Goal: Information Seeking & Learning: Learn about a topic

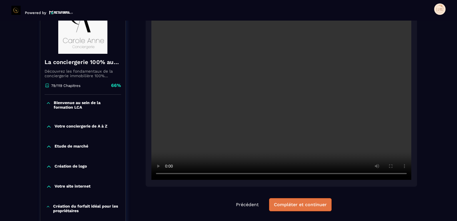
click at [299, 203] on div "Compléter et continuer" at bounding box center [300, 205] width 53 height 6
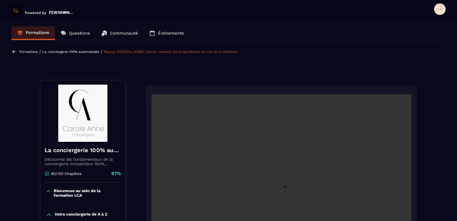
click at [40, 32] on p "Formations" at bounding box center [37, 32] width 23 height 5
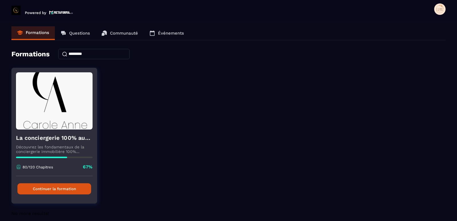
click at [64, 189] on button "Continuer la formation" at bounding box center [54, 188] width 74 height 11
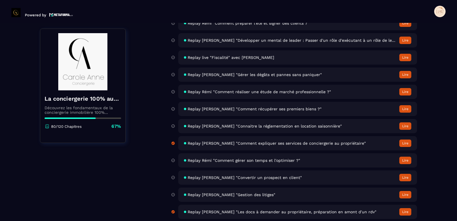
scroll to position [1801, 0]
click at [230, 108] on span "Replay [PERSON_NAME] "Comment récupérer ses premiers biens ?"" at bounding box center [255, 108] width 134 height 5
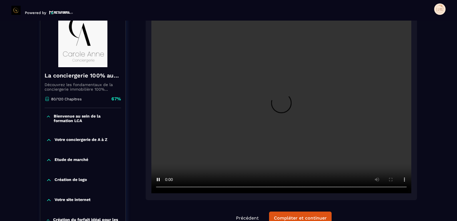
scroll to position [88, 0]
